Goal: Task Accomplishment & Management: Use online tool/utility

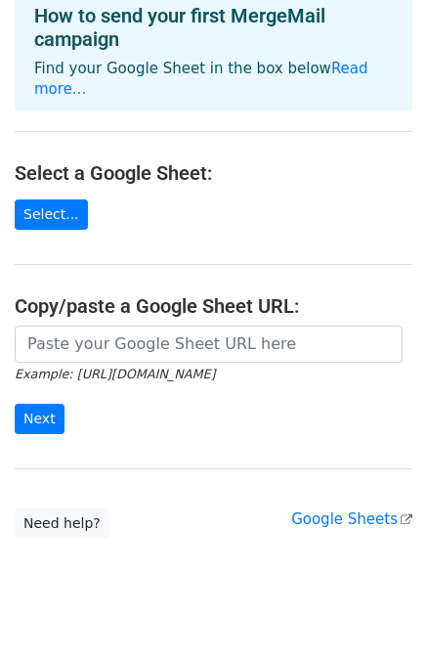
scroll to position [121, 0]
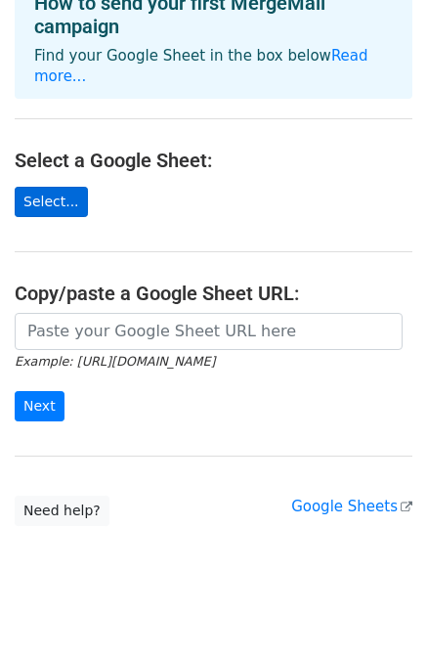
click at [39, 187] on link "Select..." at bounding box center [51, 202] width 73 height 30
click at [41, 187] on link "Select..." at bounding box center [51, 202] width 73 height 30
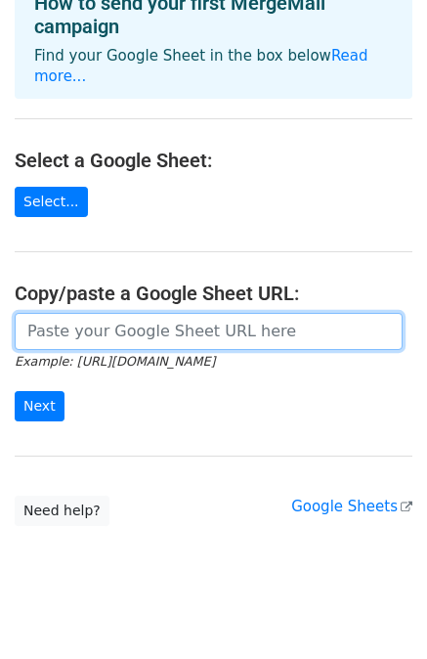
click at [129, 314] on input "url" at bounding box center [209, 331] width 388 height 37
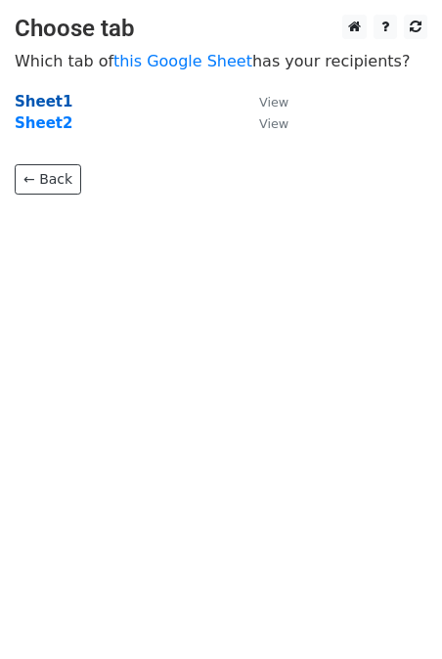
click at [35, 101] on strong "Sheet1" at bounding box center [44, 102] width 58 height 18
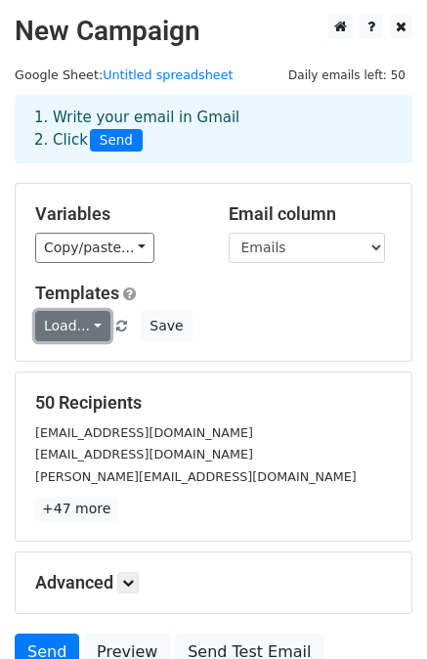
click at [90, 328] on link "Load..." at bounding box center [72, 326] width 75 height 30
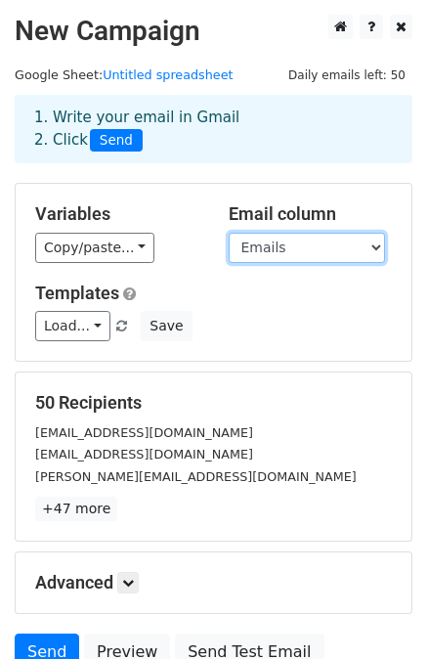
click at [274, 242] on select "Emails" at bounding box center [307, 248] width 156 height 30
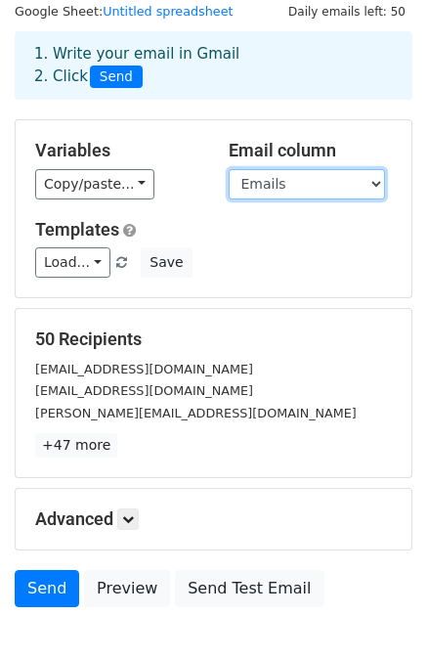
scroll to position [176, 0]
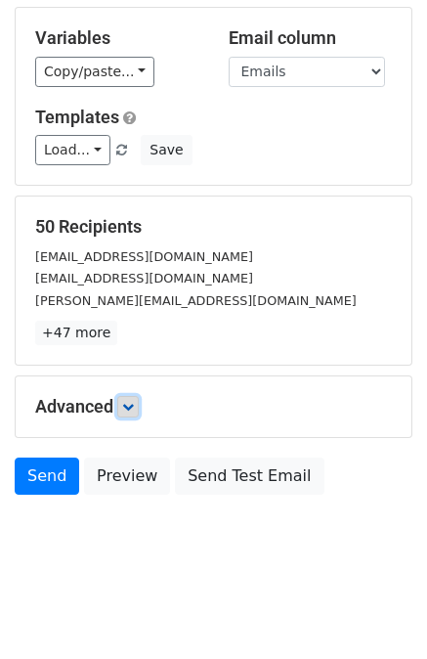
click at [138, 408] on link at bounding box center [128, 407] width 22 height 22
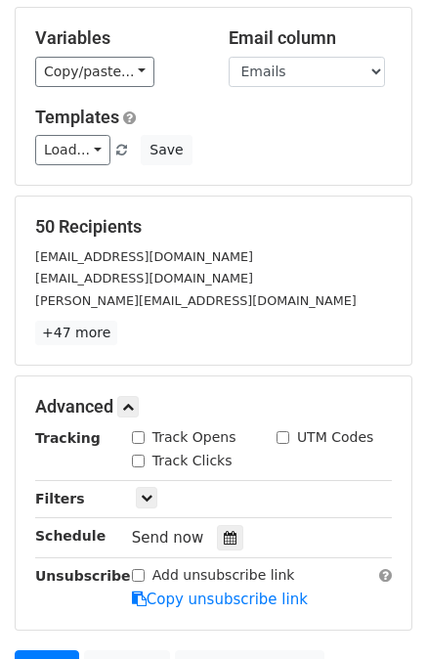
click at [135, 439] on input "Track Opens" at bounding box center [138, 437] width 13 height 13
checkbox input "true"
click at [137, 455] on input "Track Clicks" at bounding box center [138, 461] width 13 height 13
checkbox input "true"
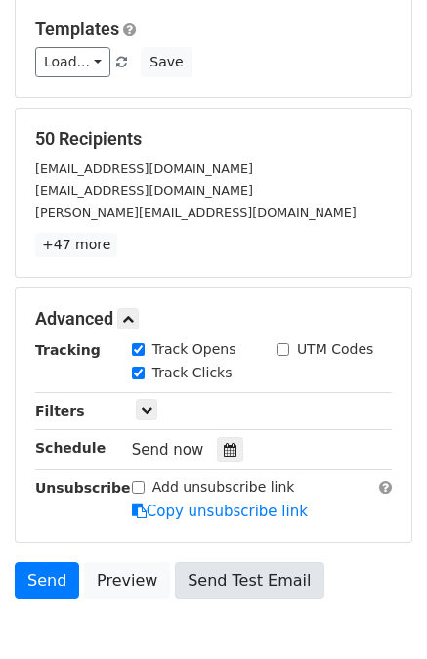
scroll to position [366, 0]
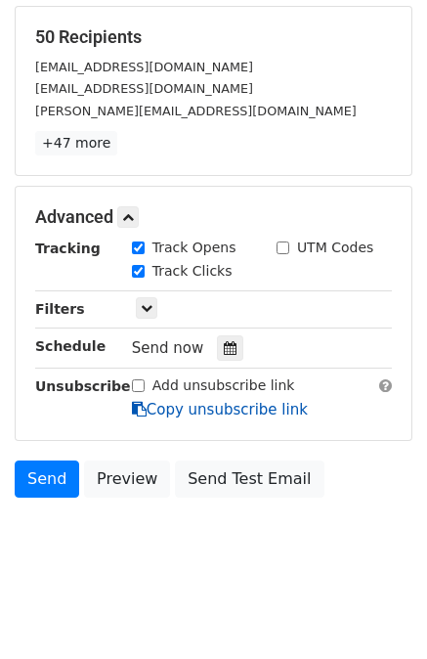
click at [196, 412] on link "Copy unsubscribe link" at bounding box center [220, 410] width 176 height 18
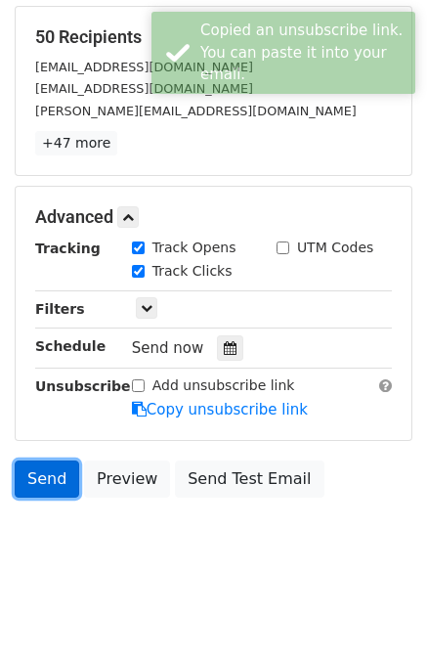
click at [31, 478] on link "Send" at bounding box center [47, 479] width 65 height 37
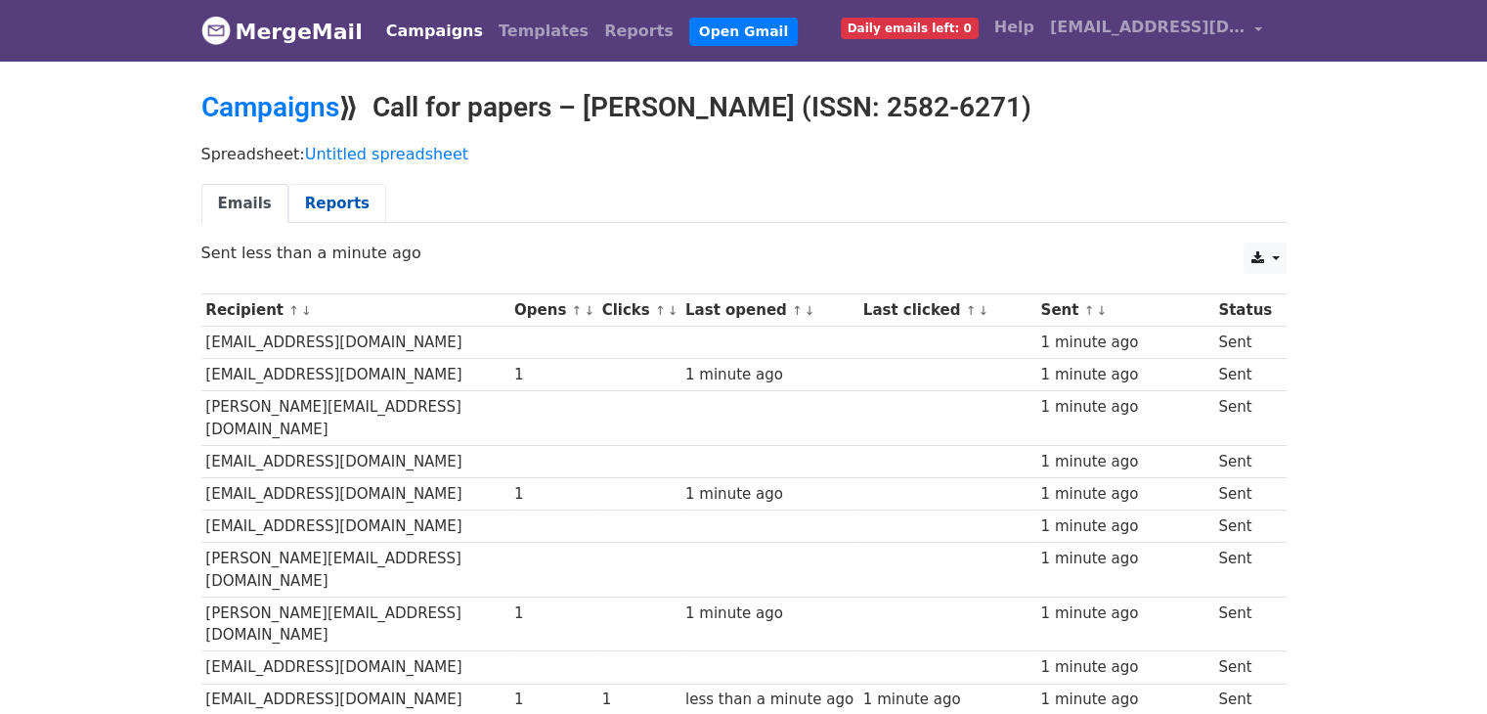
click at [324, 211] on link "Reports" at bounding box center [337, 204] width 98 height 40
